Goal: Information Seeking & Learning: Learn about a topic

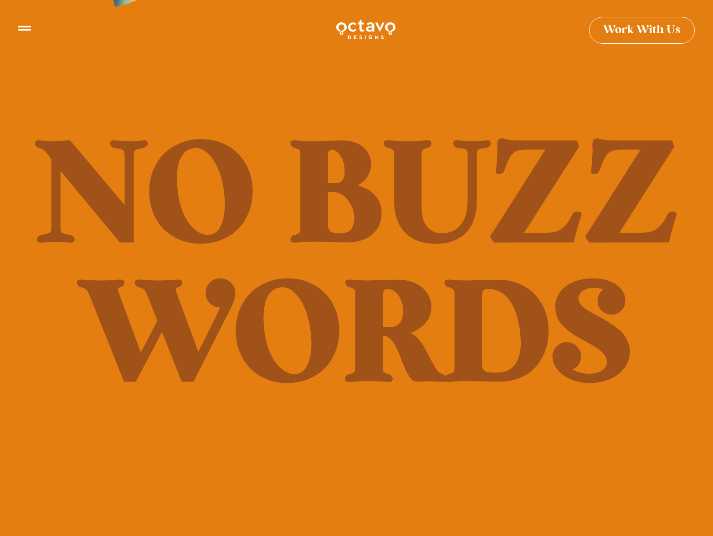
click at [24, 26] on icon at bounding box center [24, 24] width 13 height 5
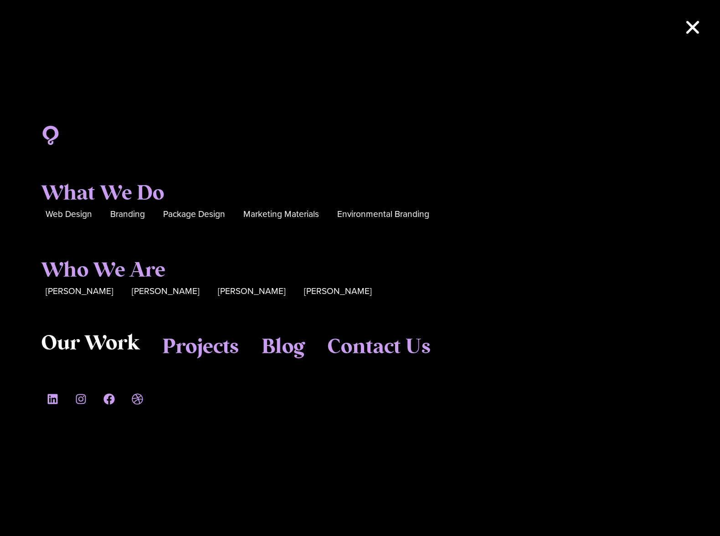
click at [113, 344] on span "Our Work" at bounding box center [90, 343] width 98 height 25
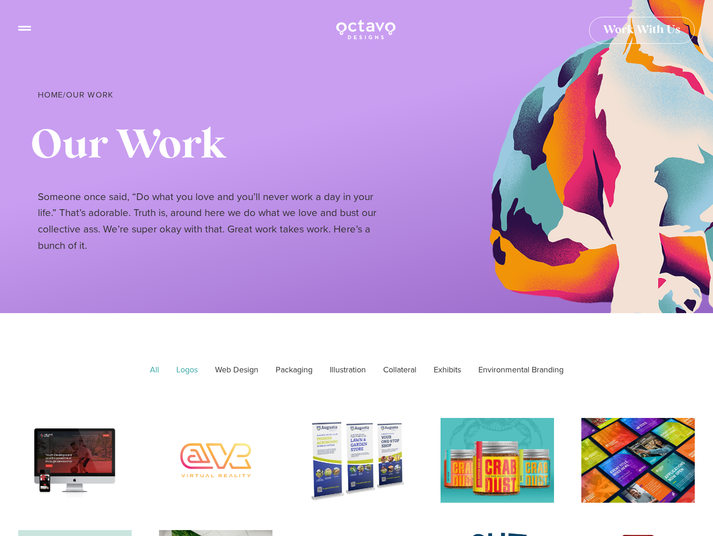
click at [183, 372] on link "Logos" at bounding box center [187, 369] width 34 height 23
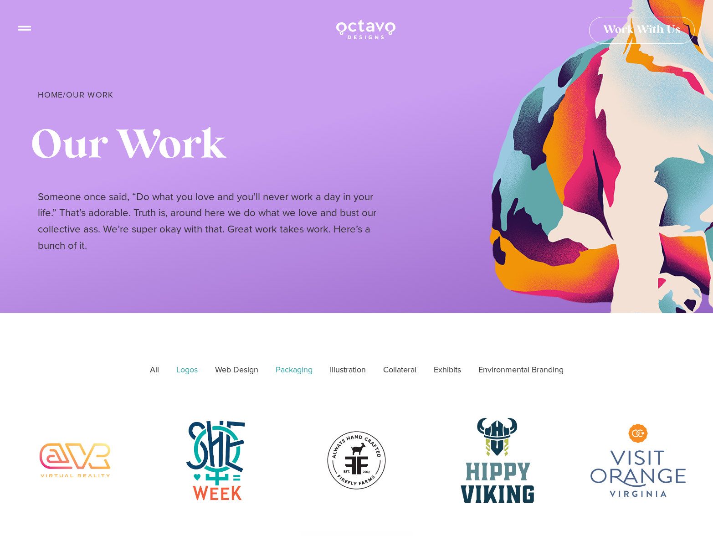
click at [299, 368] on link "Packaging" at bounding box center [294, 369] width 50 height 23
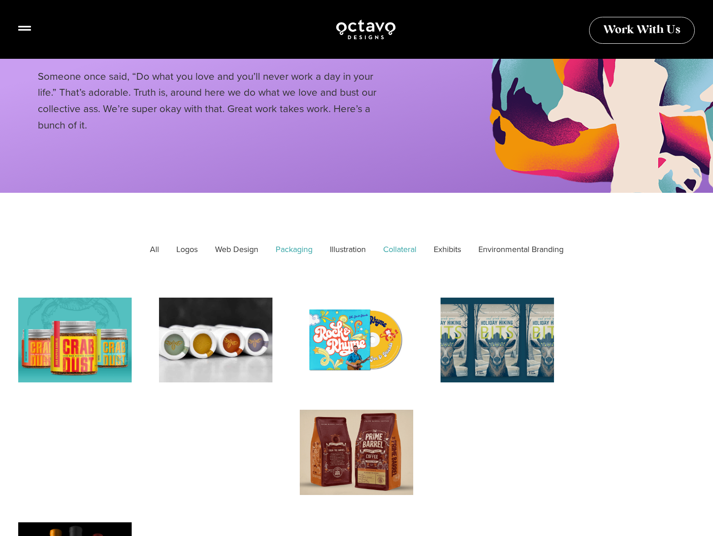
scroll to position [117, 0]
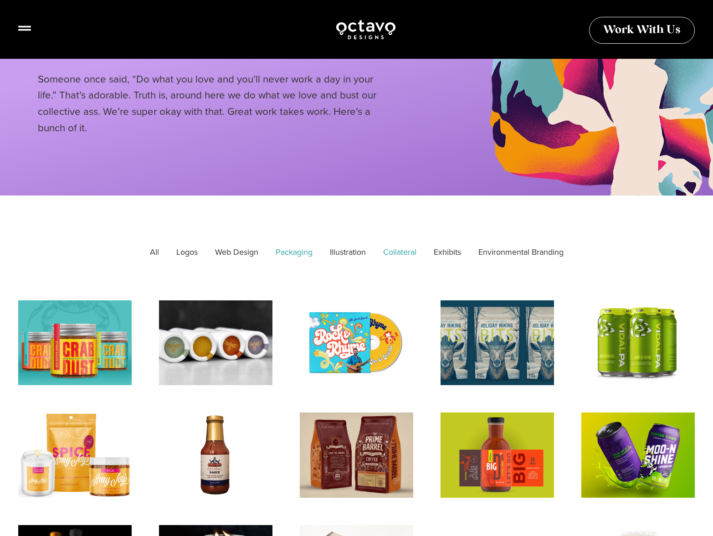
click at [394, 252] on link "Collateral" at bounding box center [400, 252] width 46 height 23
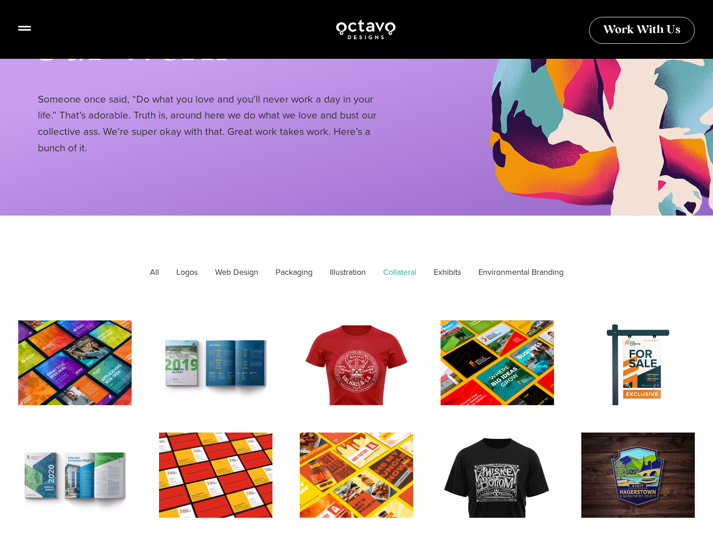
scroll to position [91, 0]
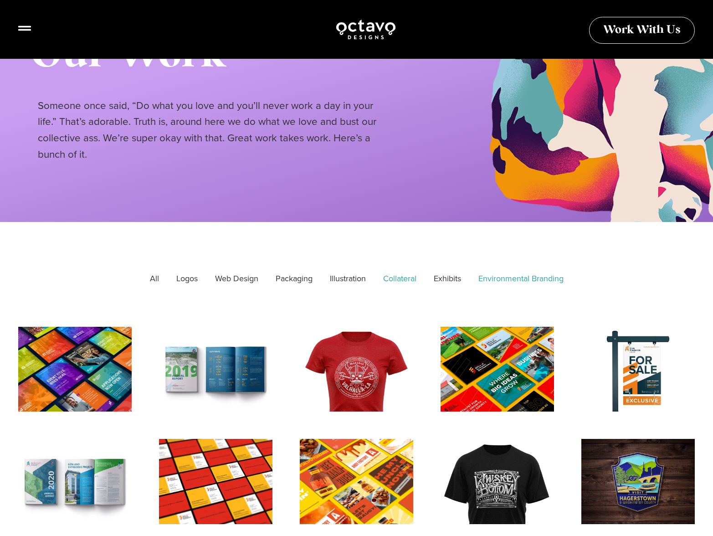
click at [482, 277] on link "Environmental Branding" at bounding box center [521, 278] width 98 height 23
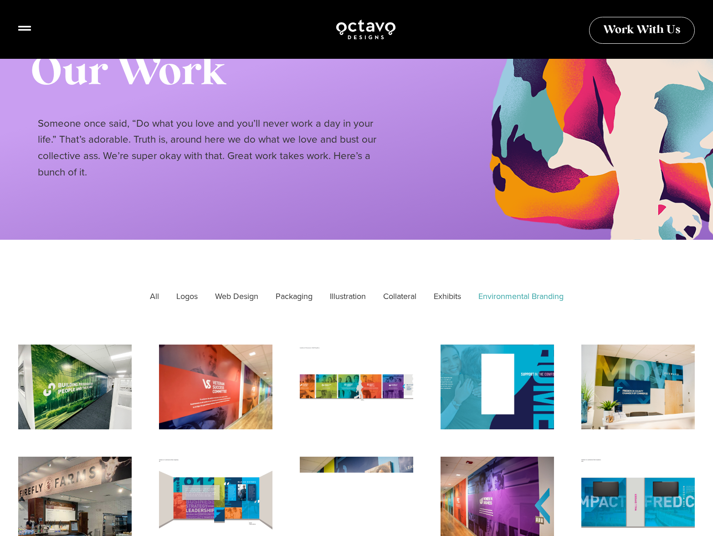
scroll to position [58, 0]
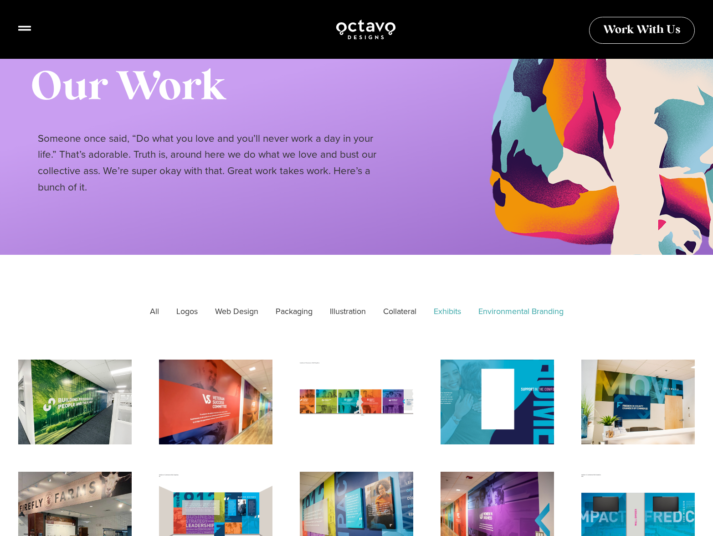
click at [450, 311] on link "Exhibits" at bounding box center [447, 311] width 40 height 23
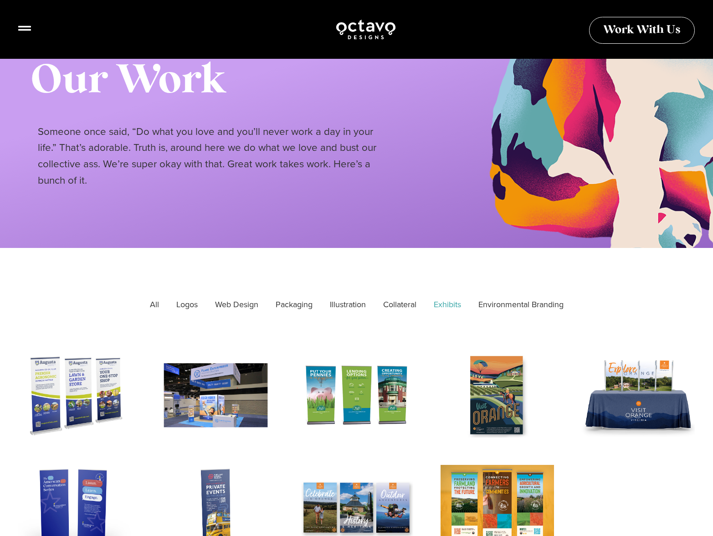
scroll to position [63, 0]
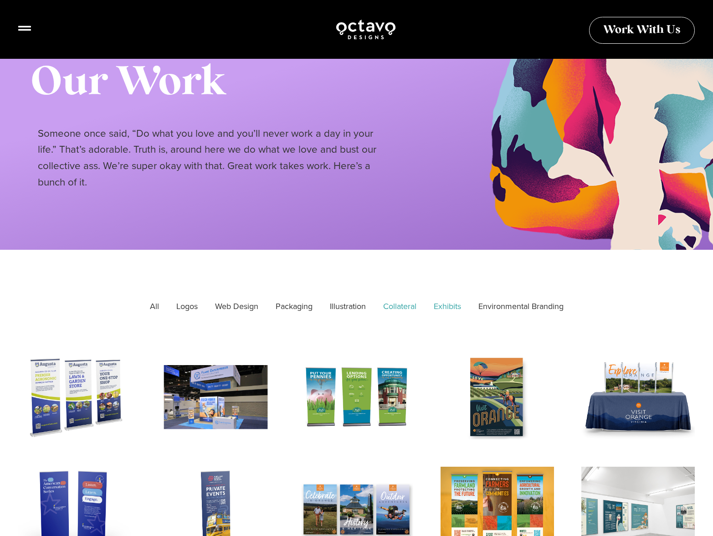
click at [397, 303] on link "Collateral" at bounding box center [400, 306] width 46 height 23
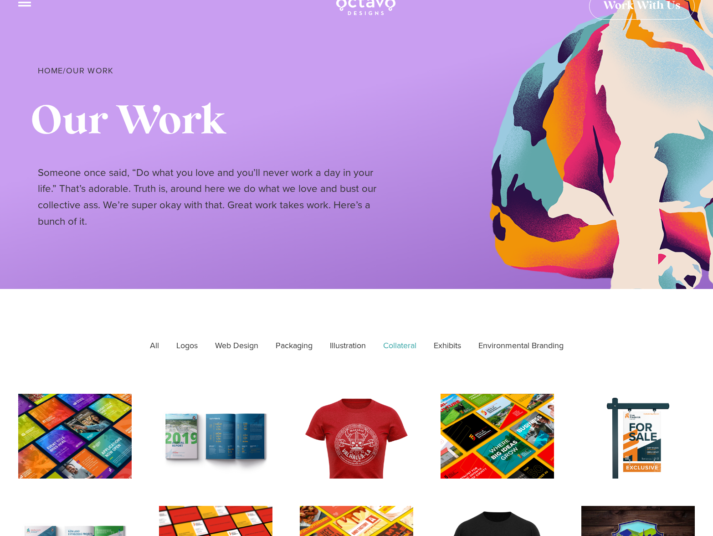
scroll to position [0, 0]
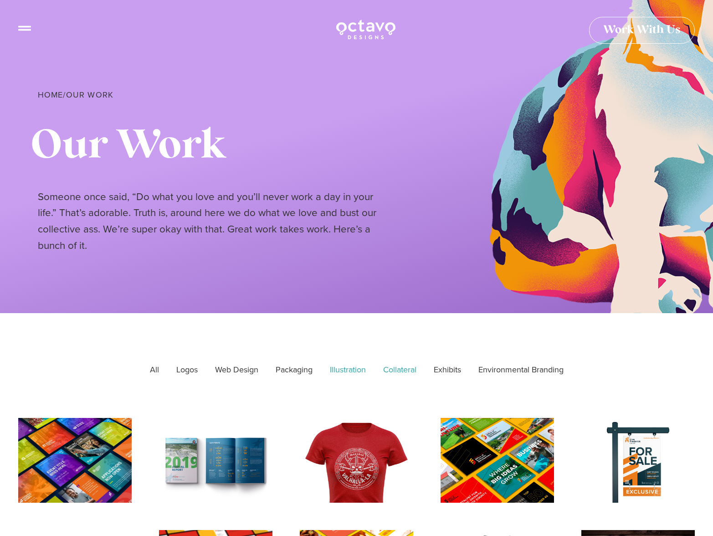
click at [337, 366] on link "Illustration" at bounding box center [347, 369] width 49 height 23
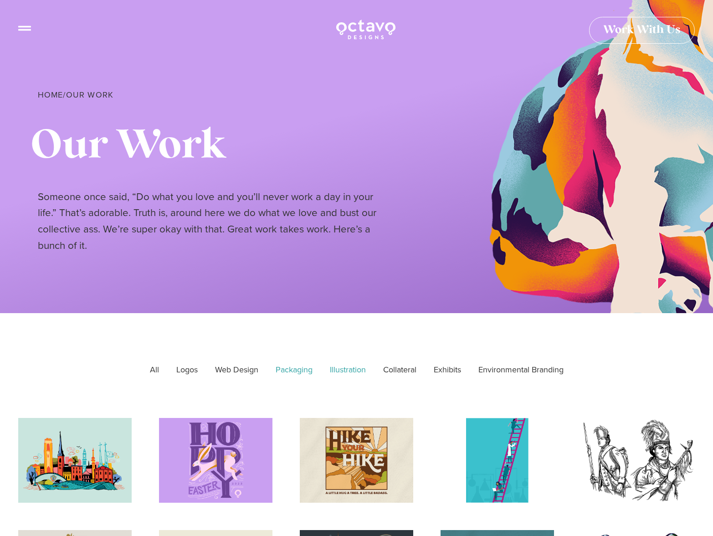
click at [286, 369] on link "Packaging" at bounding box center [294, 369] width 50 height 23
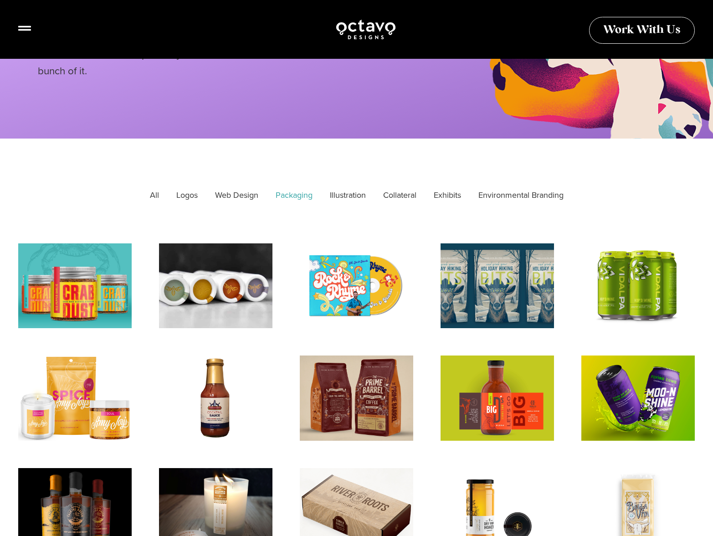
scroll to position [175, 0]
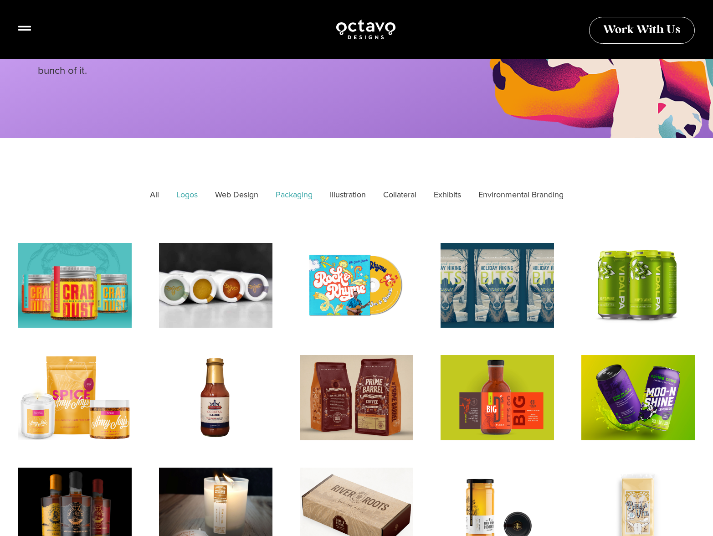
click at [176, 191] on link "Logos" at bounding box center [187, 195] width 34 height 23
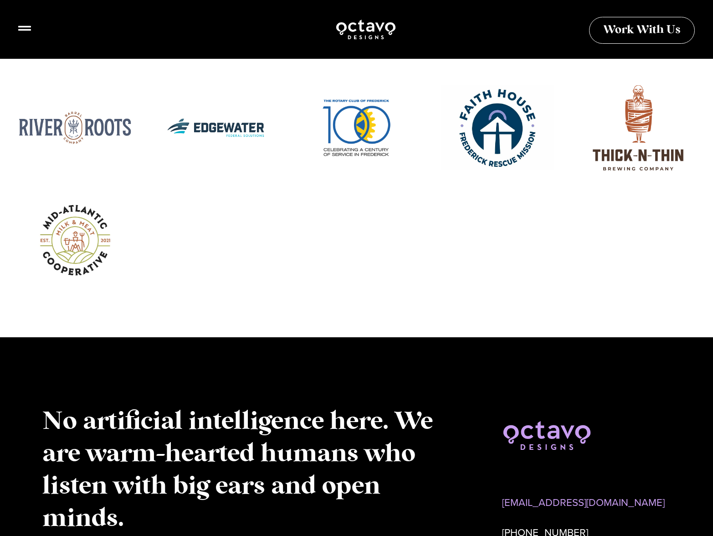
scroll to position [1569, 0]
